Goal: Find specific page/section: Find specific page/section

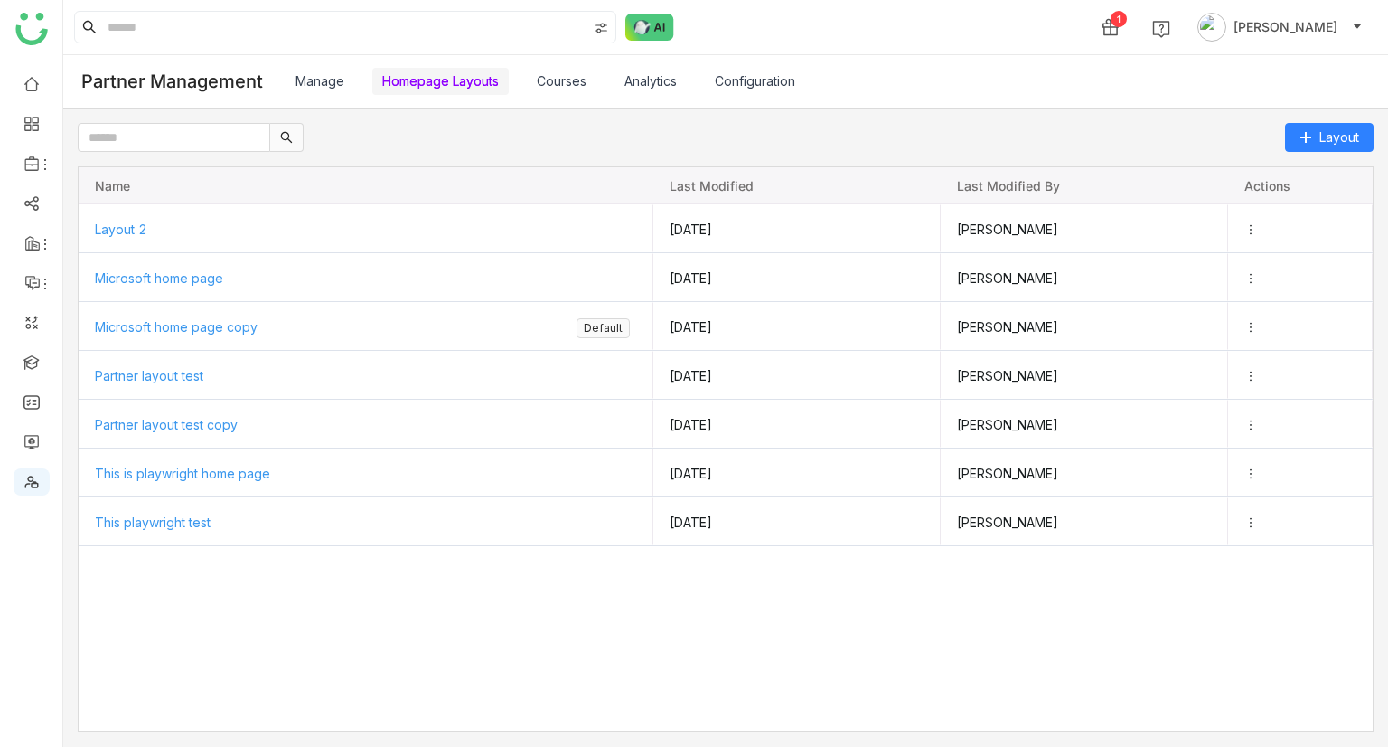
click at [649, 80] on link "Analytics" at bounding box center [651, 80] width 52 height 15
